Goal: Transaction & Acquisition: Purchase product/service

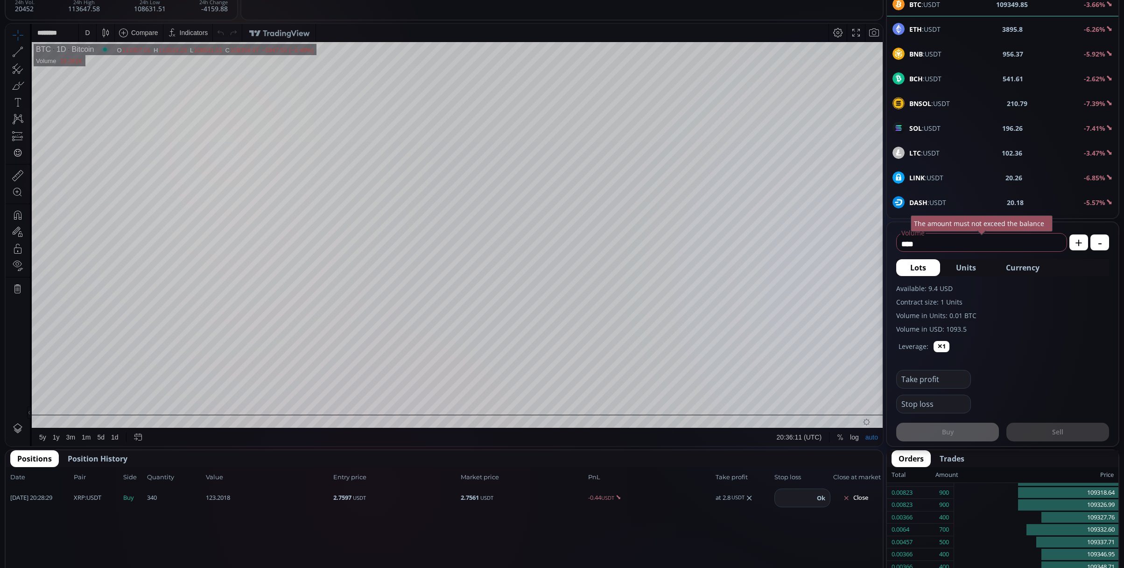
scroll to position [62, 0]
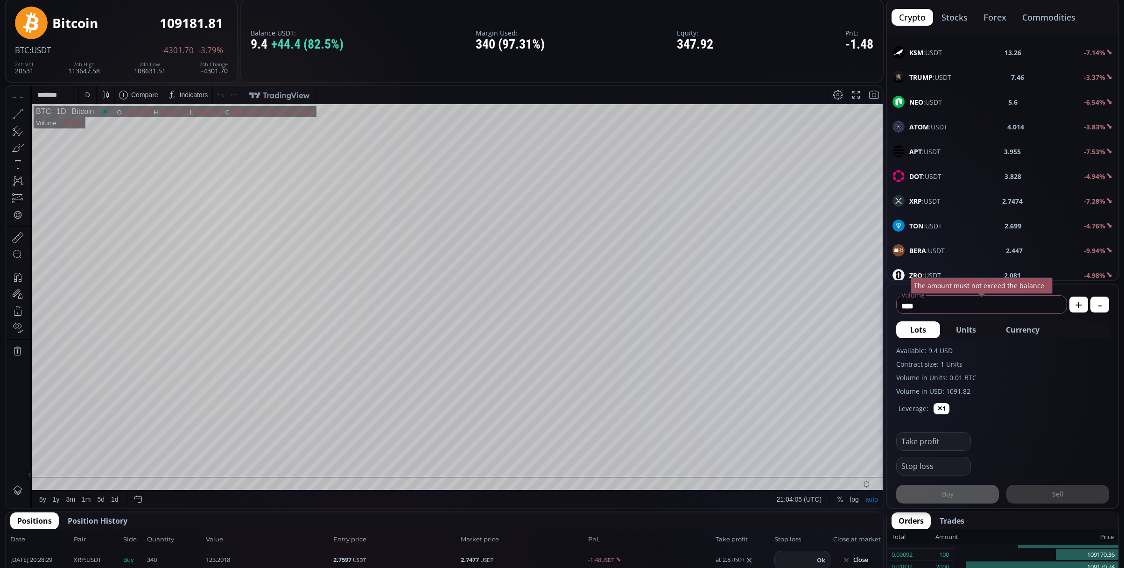
scroll to position [435, 0]
click at [915, 56] on b "DOT" at bounding box center [916, 51] width 14 height 9
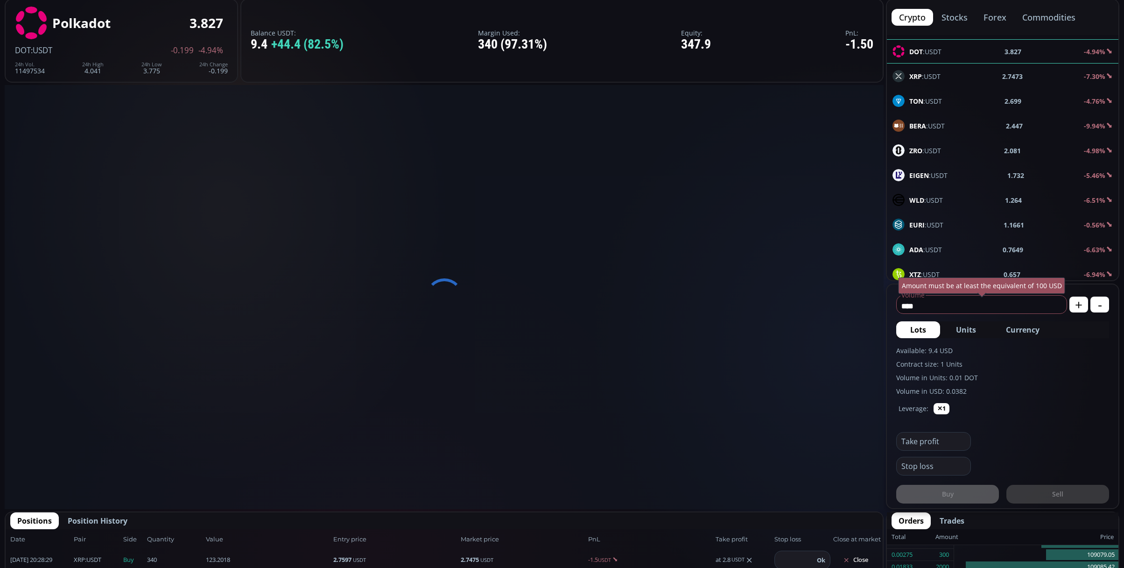
click at [915, 74] on div "XRP :USDT 2.7473 -7.30%" at bounding box center [1003, 76] width 232 height 24
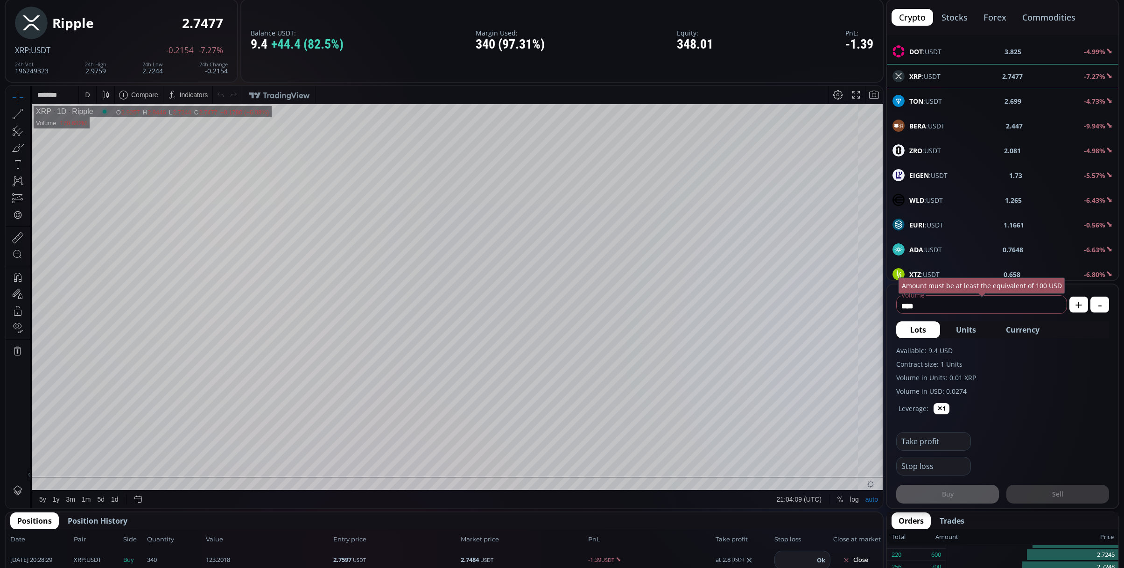
click at [91, 98] on div "D" at bounding box center [87, 95] width 17 height 18
click at [103, 132] on div "1 minute" at bounding box center [96, 128] width 25 height 7
click at [84, 96] on div "1 m" at bounding box center [88, 94] width 9 height 7
click at [105, 156] on div "15 minutes" at bounding box center [100, 158] width 32 height 7
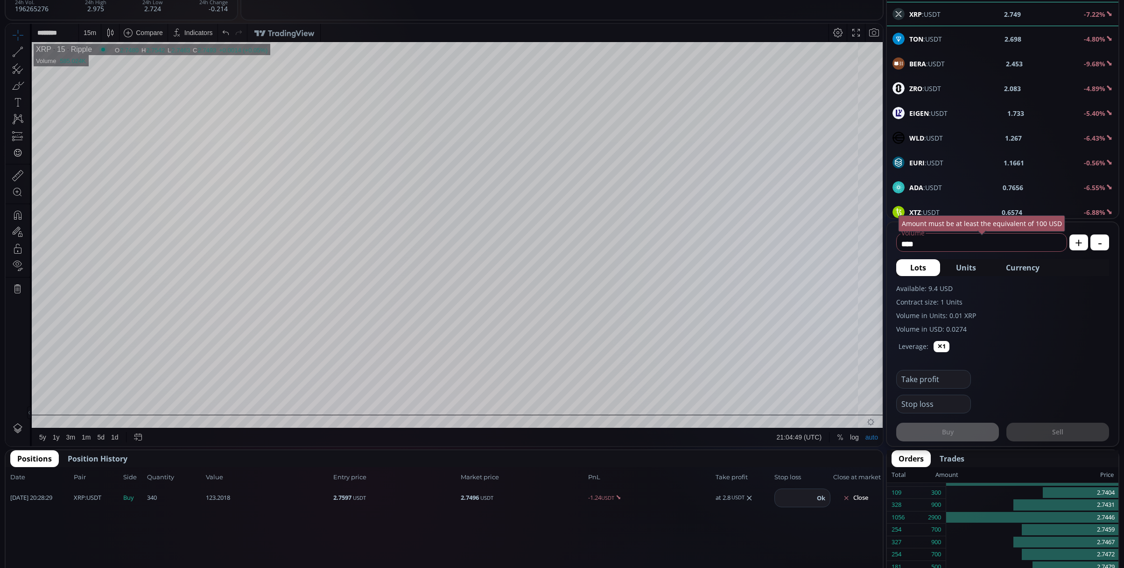
scroll to position [257, 0]
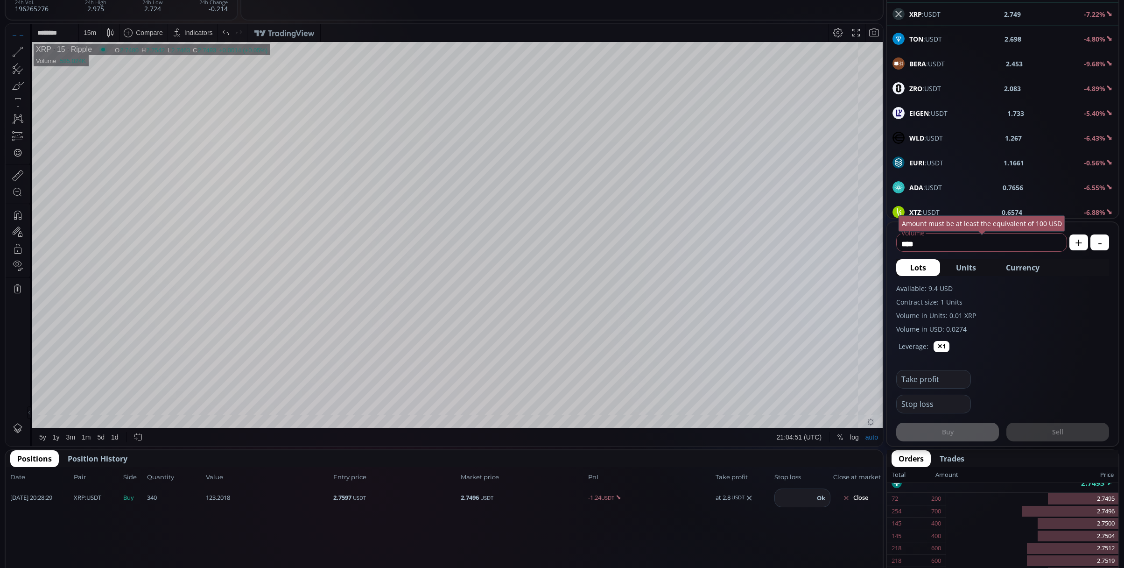
click at [91, 458] on span "Position History" at bounding box center [98, 458] width 60 height 11
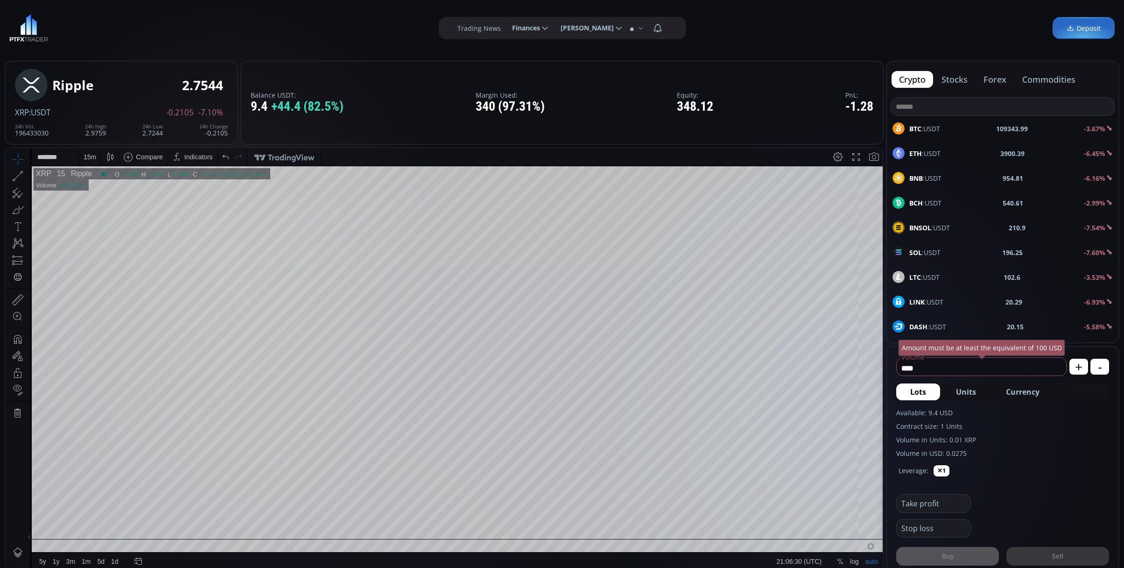
scroll to position [435, 0]
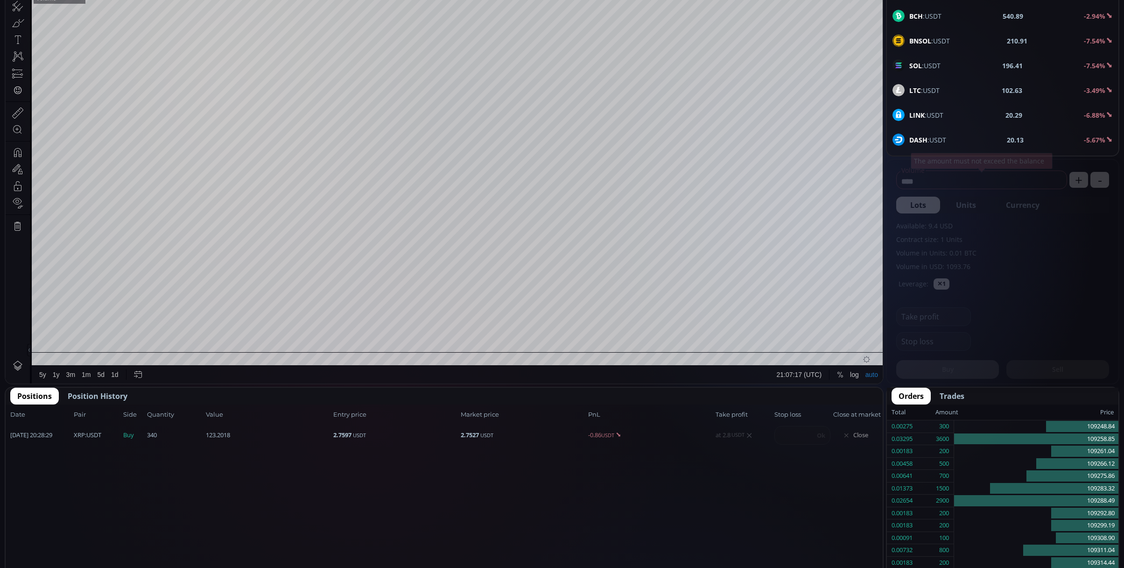
scroll to position [133, 0]
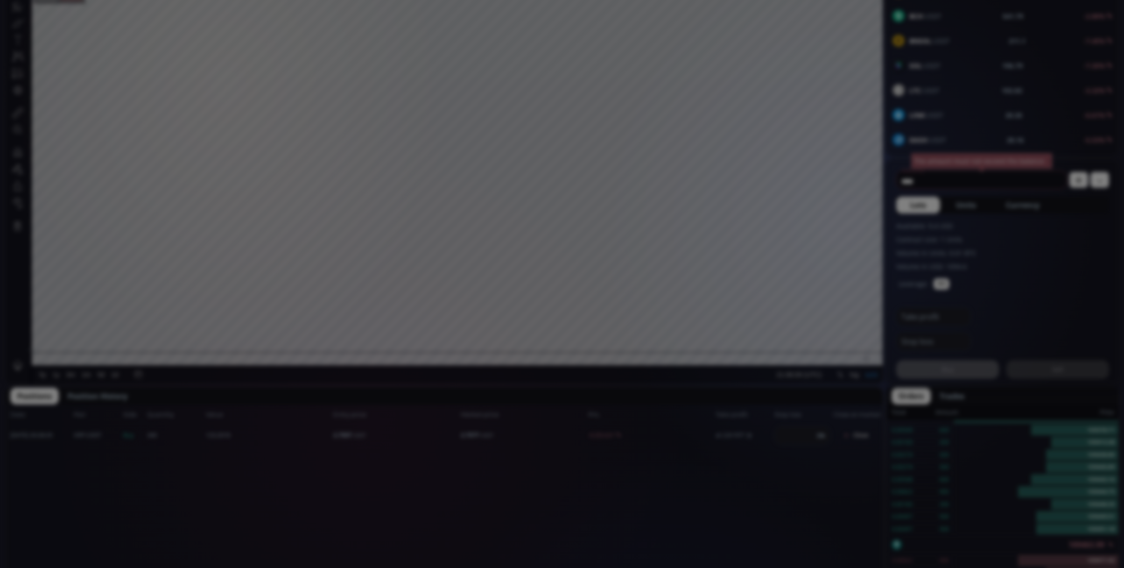
click at [557, 493] on div "**********" at bounding box center [562, 494] width 1124 height 1362
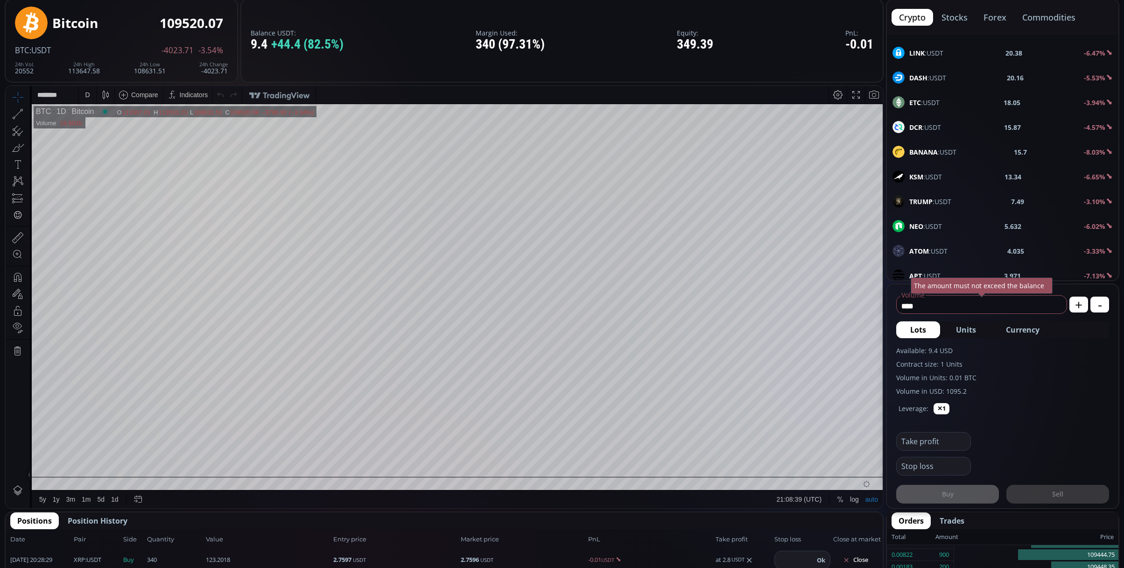
scroll to position [311, 0]
click at [914, 200] on b "XRP" at bounding box center [915, 201] width 13 height 9
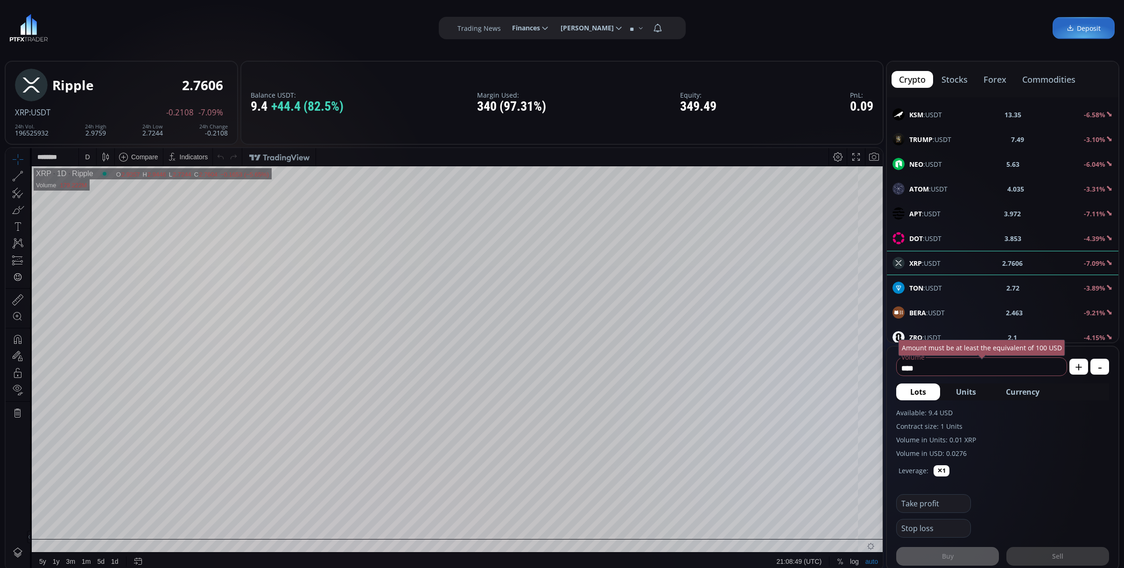
click at [90, 158] on div "D" at bounding box center [88, 157] width 8 height 18
click at [94, 188] on div "1 minute" at bounding box center [96, 190] width 25 height 7
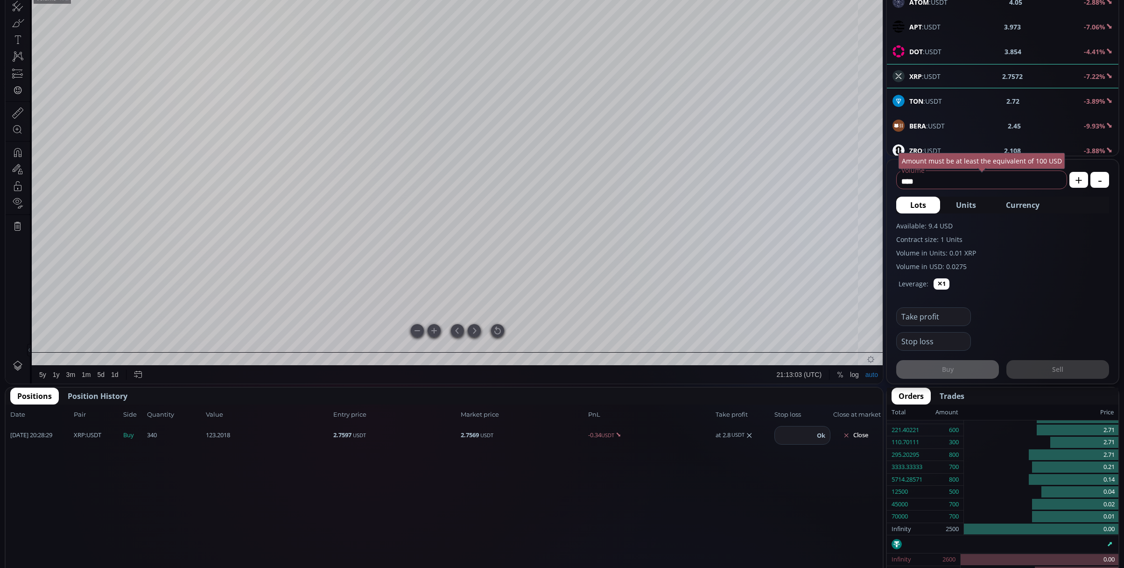
click at [497, 329] on div at bounding box center [497, 330] width 13 height 13
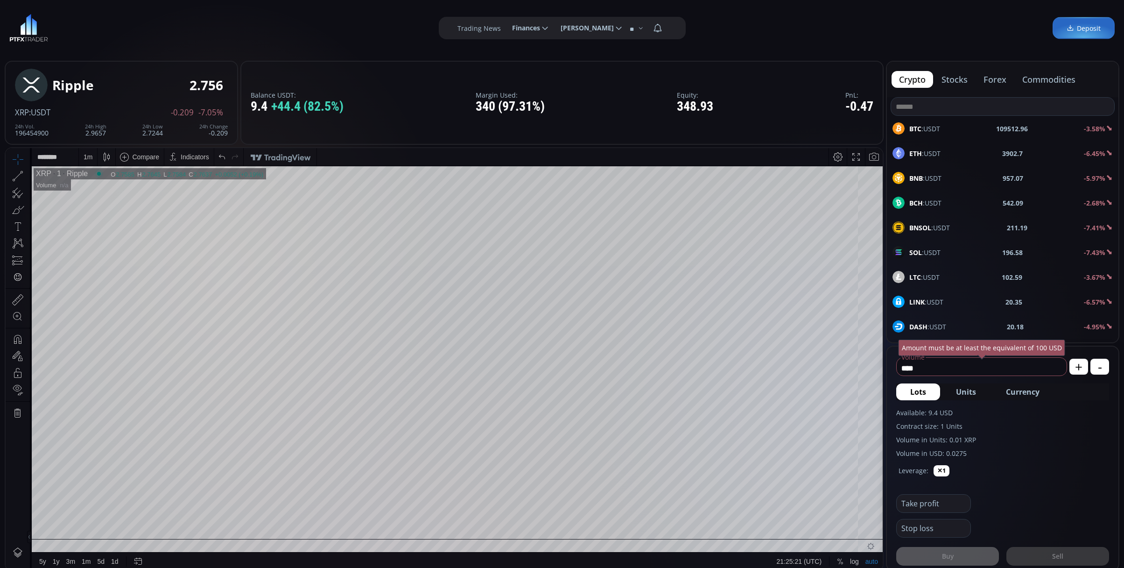
scroll to position [62, 0]
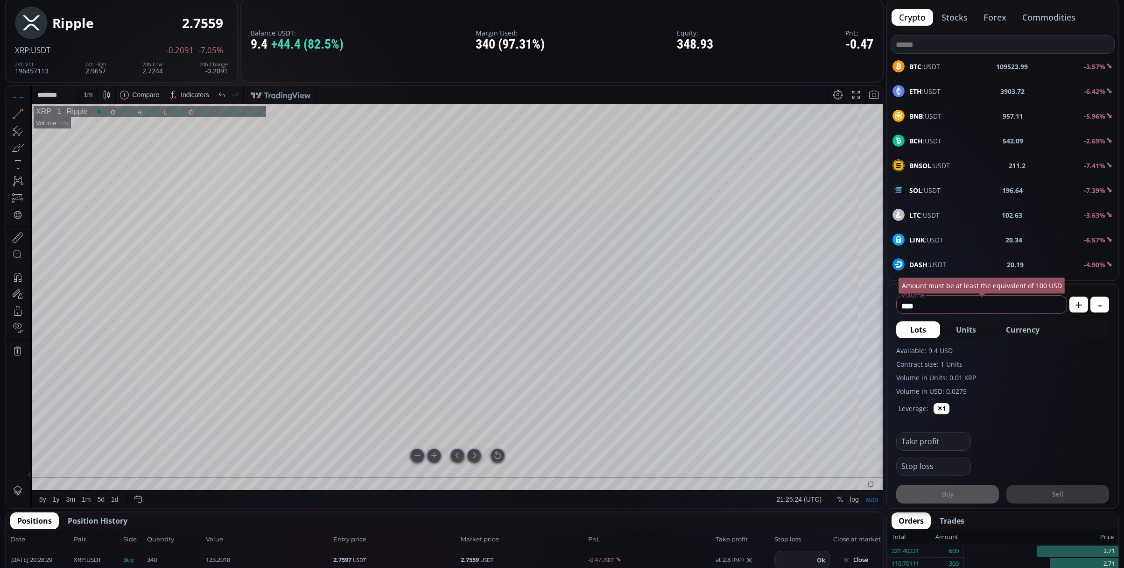
click at [494, 455] on div at bounding box center [497, 455] width 13 height 13
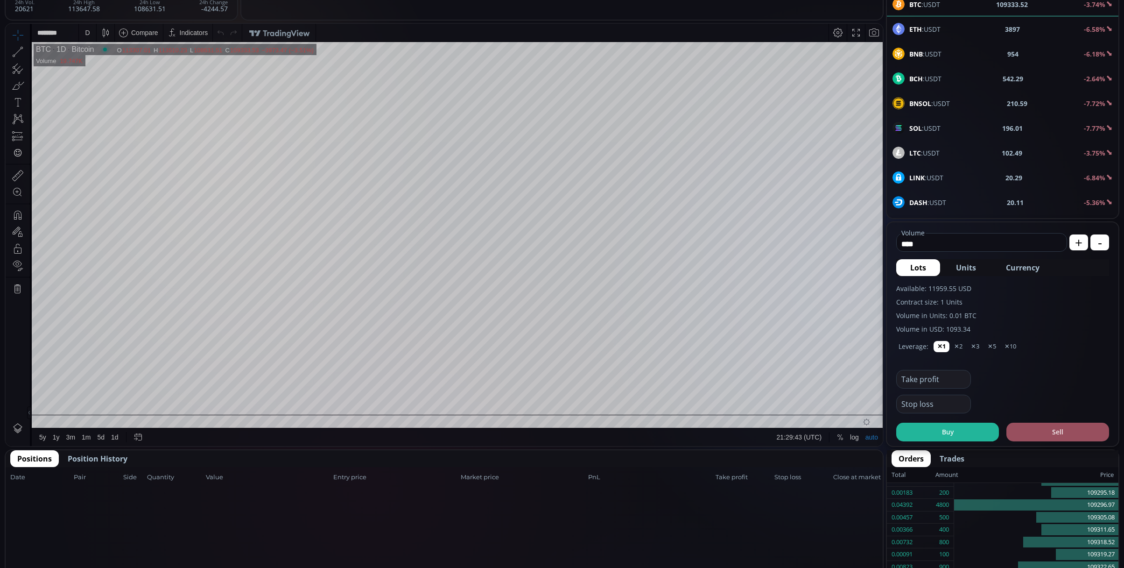
scroll to position [187, 0]
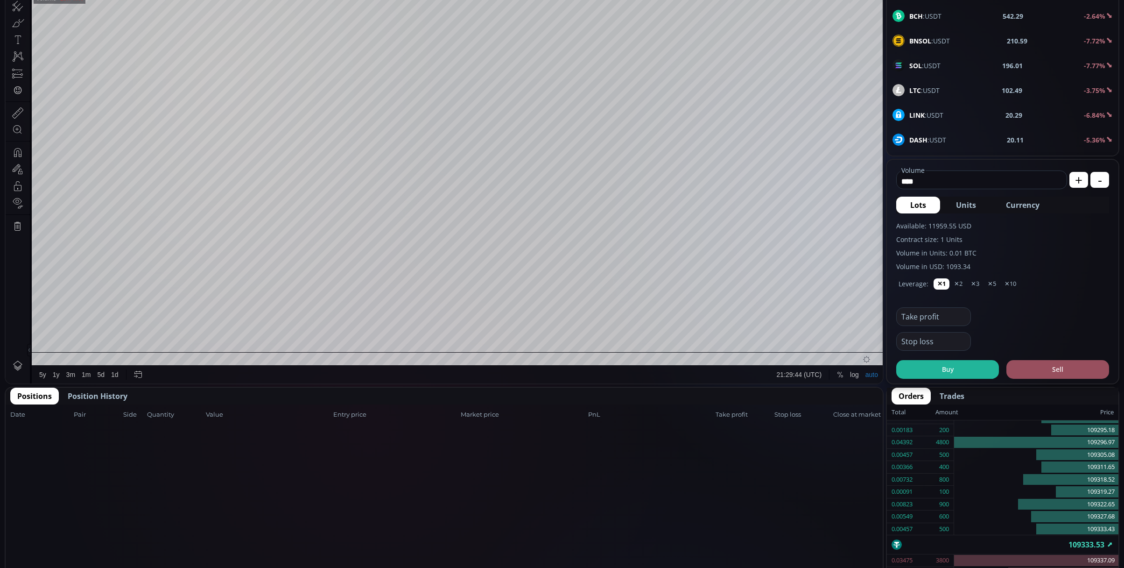
click at [101, 392] on span "Position History" at bounding box center [98, 395] width 60 height 11
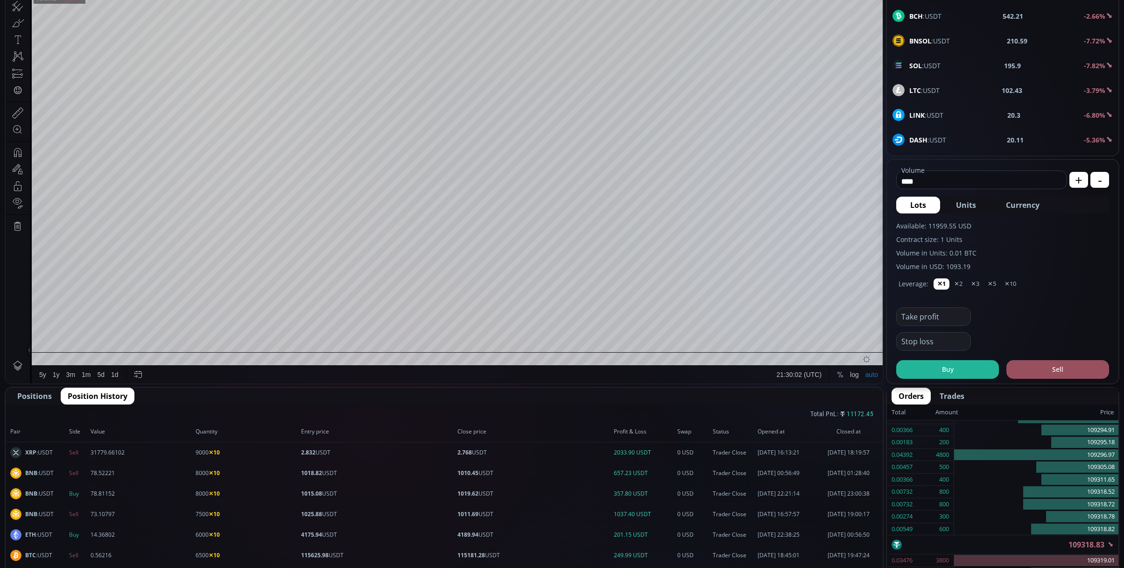
scroll to position [0, 0]
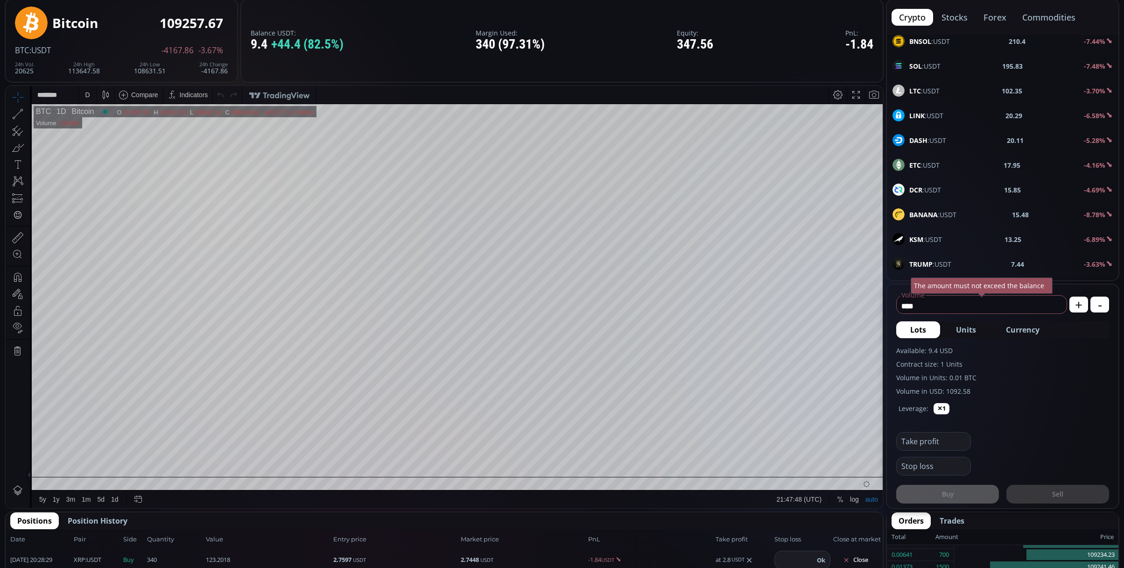
scroll to position [249, 0]
click at [945, 264] on div "XRP :USDT 2.7448 -7.08%" at bounding box center [1002, 263] width 220 height 12
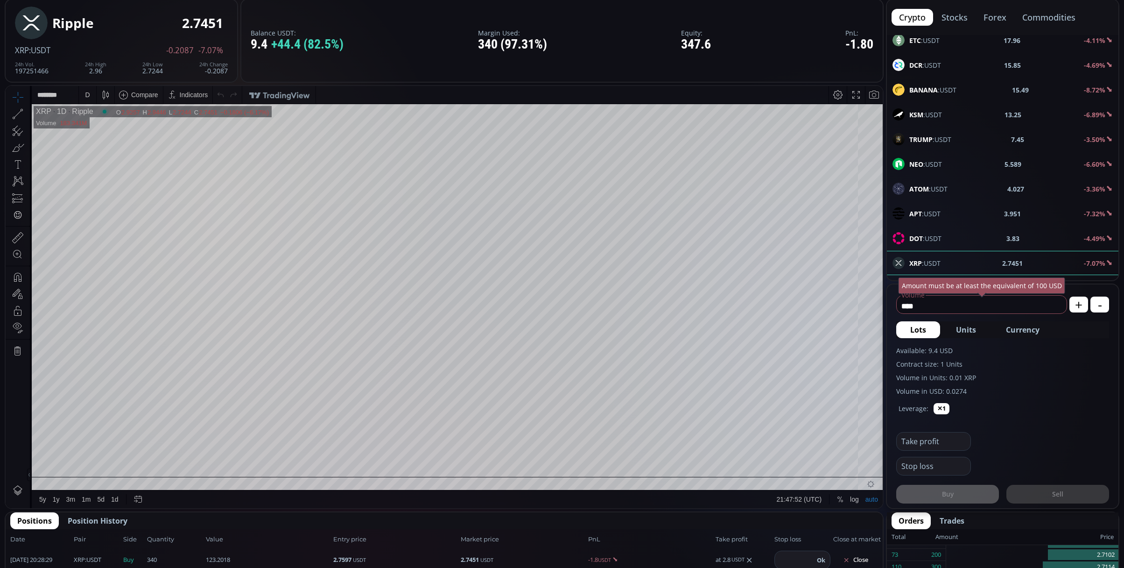
click at [80, 96] on div "D" at bounding box center [87, 95] width 17 height 18
click at [100, 130] on div "1 minute" at bounding box center [96, 128] width 25 height 7
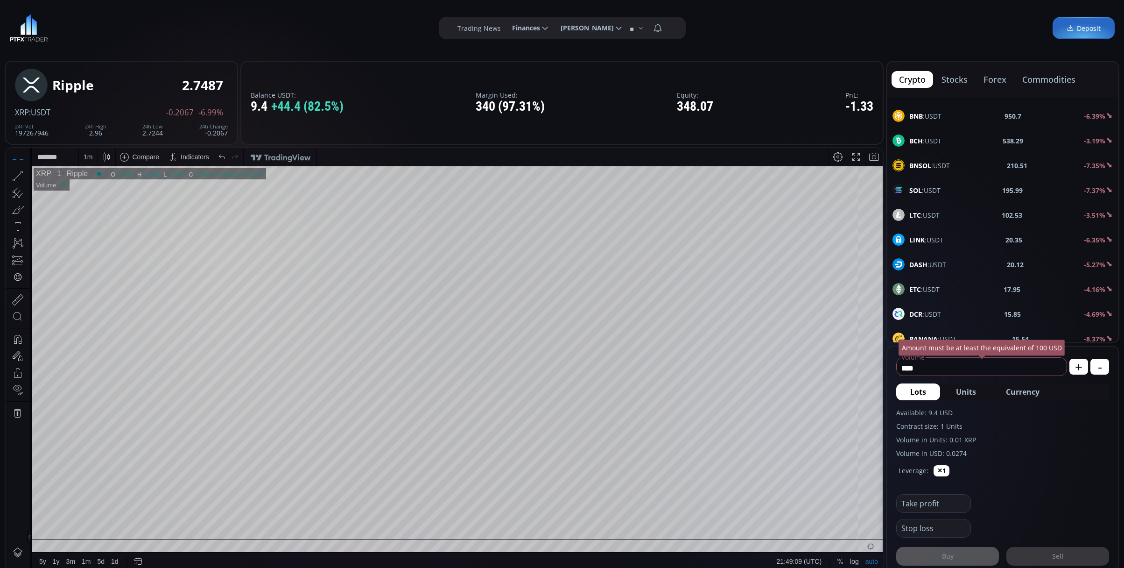
click at [529, 21] on span "Finances" at bounding box center [523, 28] width 35 height 19
click at [505, 23] on input "********" at bounding box center [505, 28] width 0 height 10
click at [528, 51] on link "Deposit" at bounding box center [529, 53] width 45 height 14
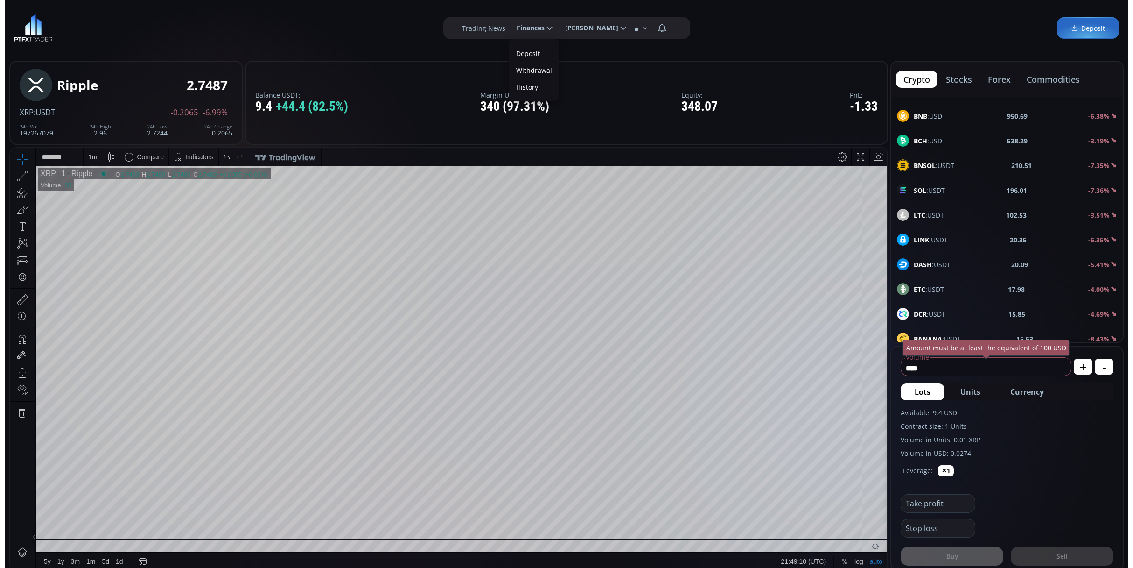
scroll to position [0, 0]
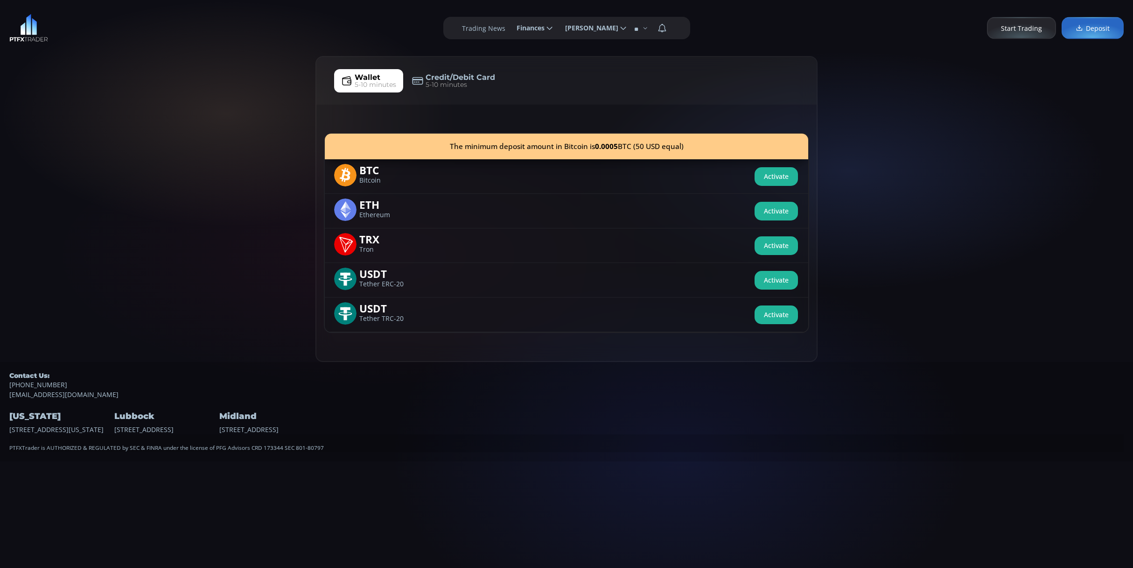
click at [773, 173] on button "Activate" at bounding box center [776, 176] width 43 height 19
click at [774, 209] on button "Activate" at bounding box center [776, 211] width 43 height 19
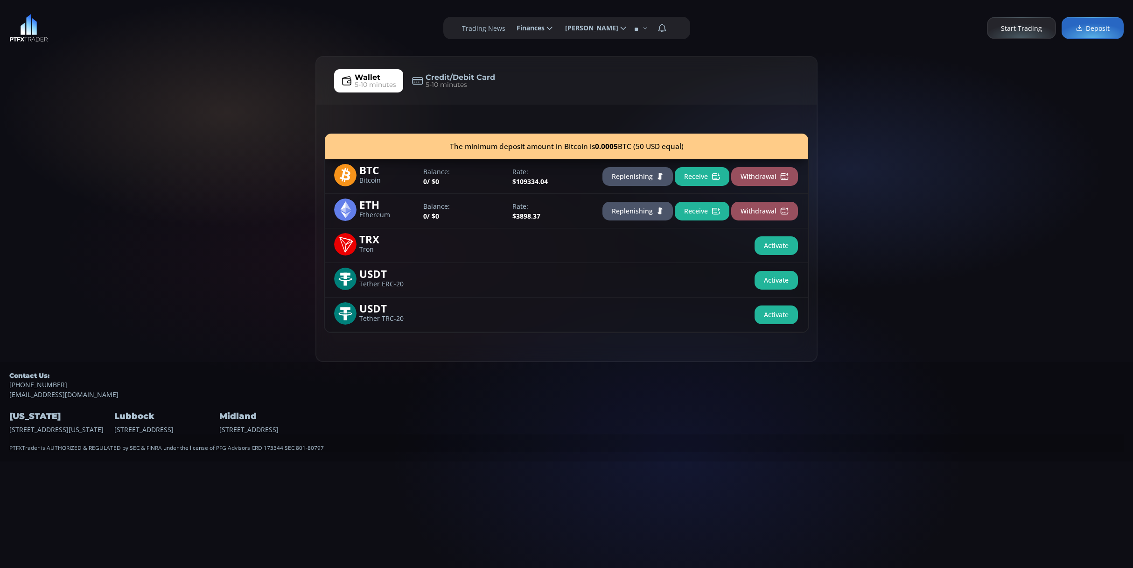
click at [707, 176] on button "Receive" at bounding box center [702, 176] width 55 height 19
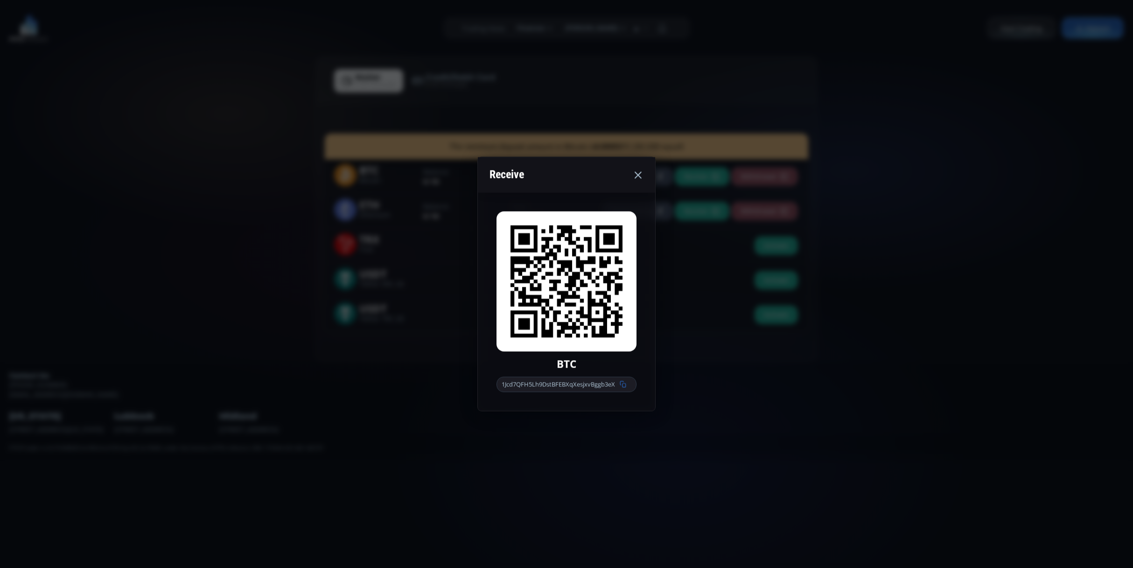
click at [625, 385] on icon at bounding box center [623, 384] width 7 height 7
click at [637, 178] on icon at bounding box center [637, 174] width 11 height 11
